Goal: Transaction & Acquisition: Purchase product/service

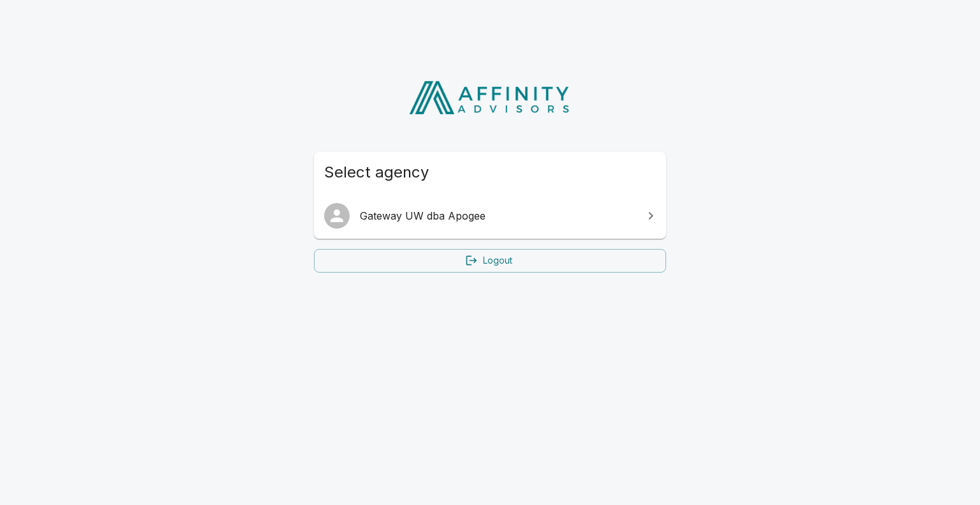
click at [485, 225] on link "Gateway UW dba Apogee" at bounding box center [490, 216] width 352 height 36
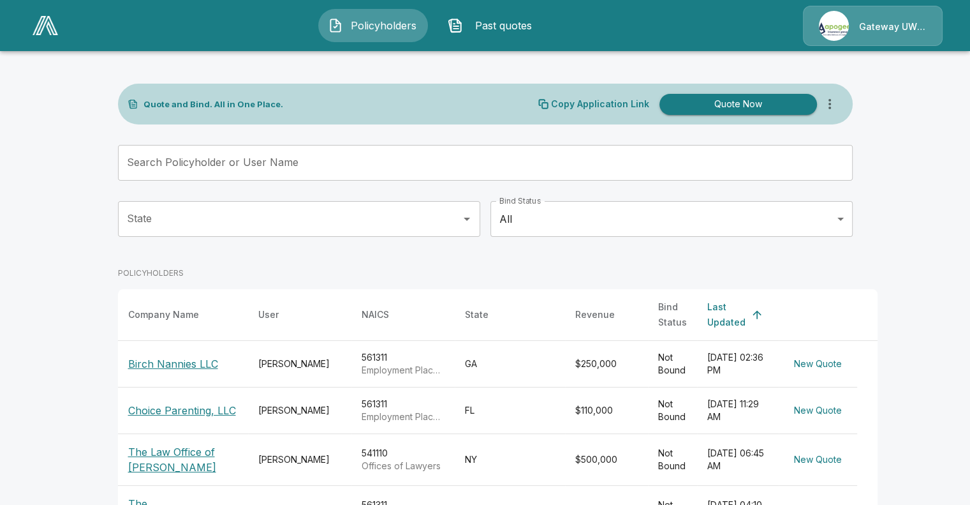
click at [741, 103] on button "Quote Now" at bounding box center [739, 104] width 158 height 21
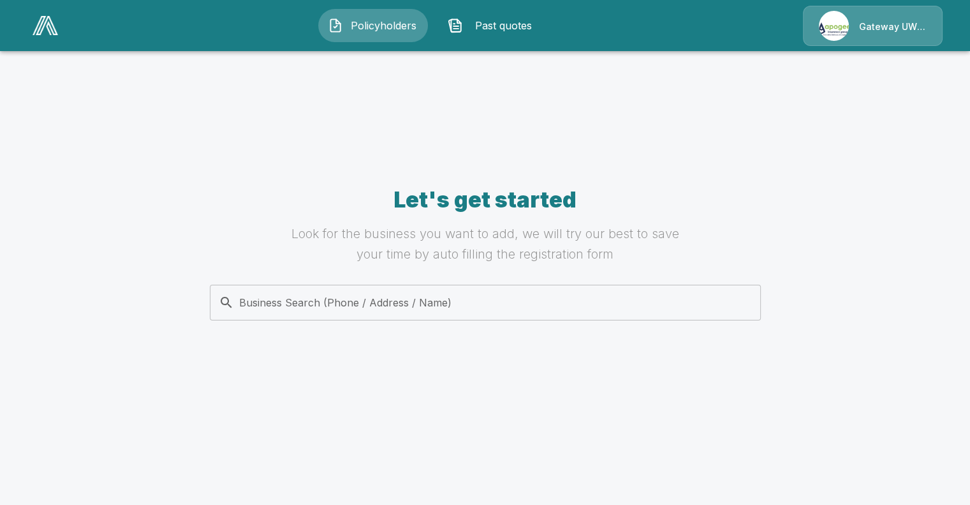
scroll to position [38, 0]
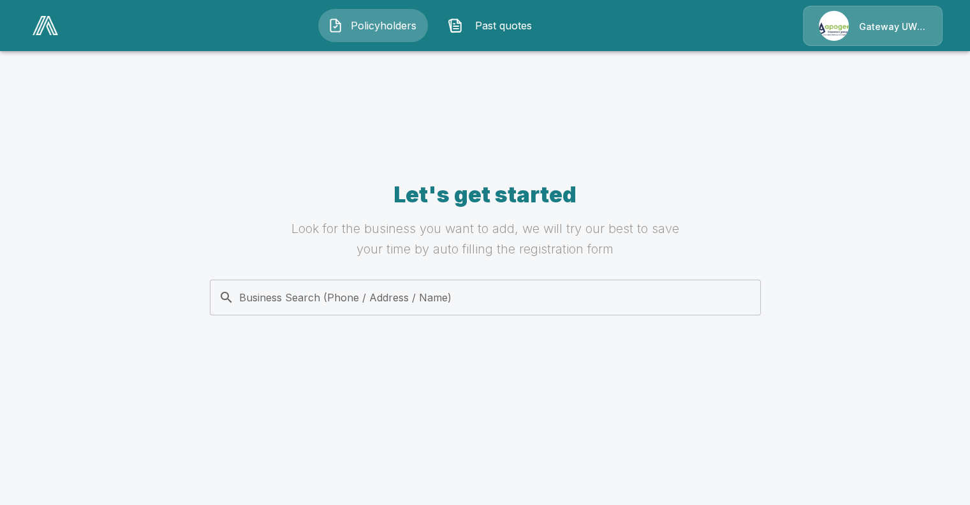
click at [626, 299] on input "Business Search (Phone / Address / Name)" at bounding box center [483, 297] width 535 height 24
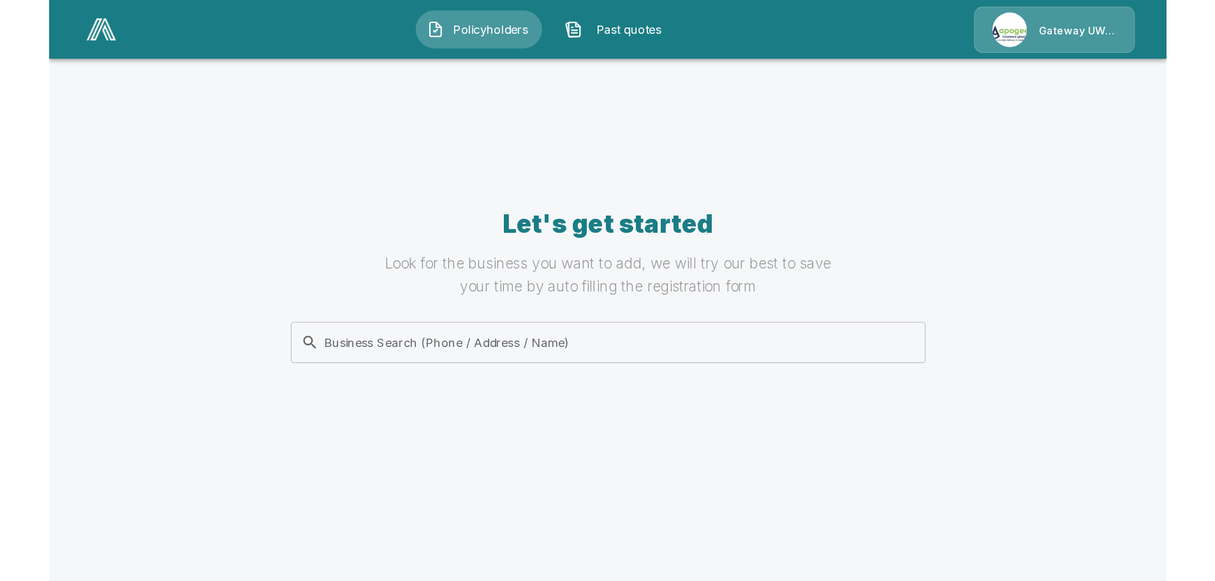
scroll to position [39, 0]
